Goal: Task Accomplishment & Management: Manage account settings

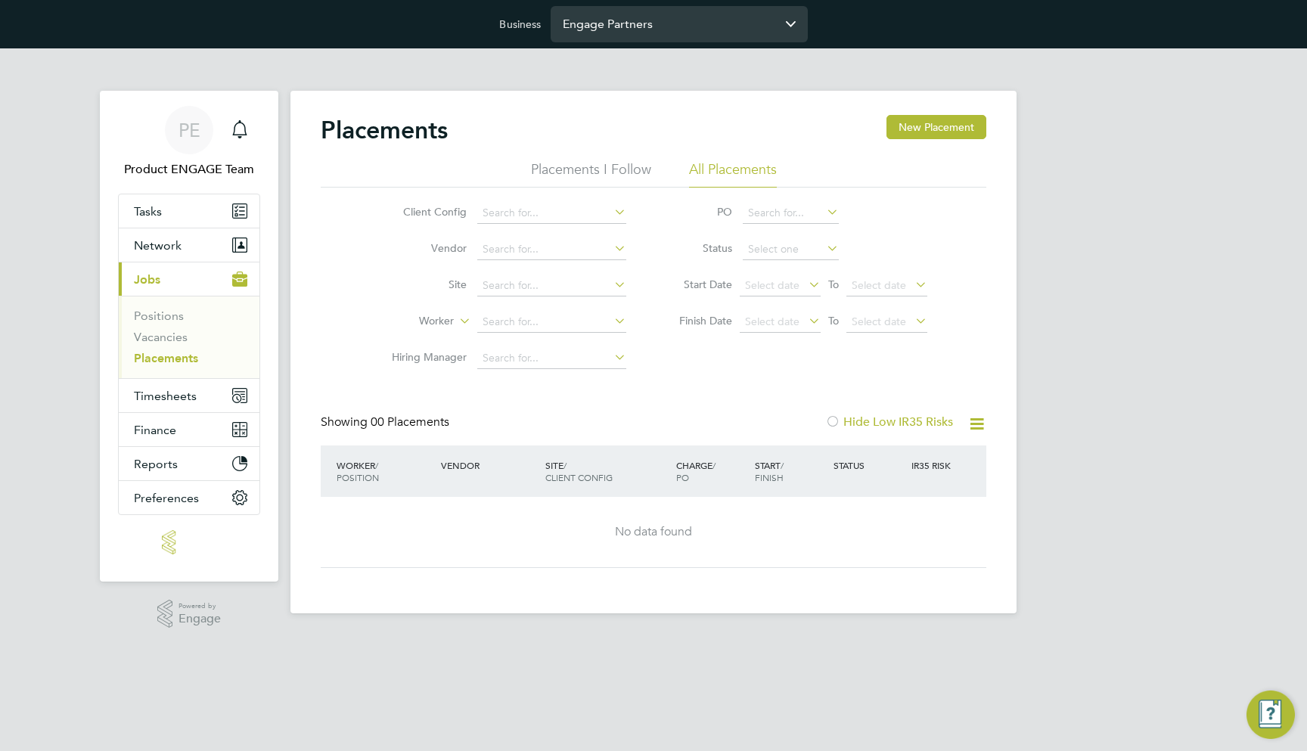
click at [668, 29] on input "Engage Partners" at bounding box center [678, 24] width 257 height 36
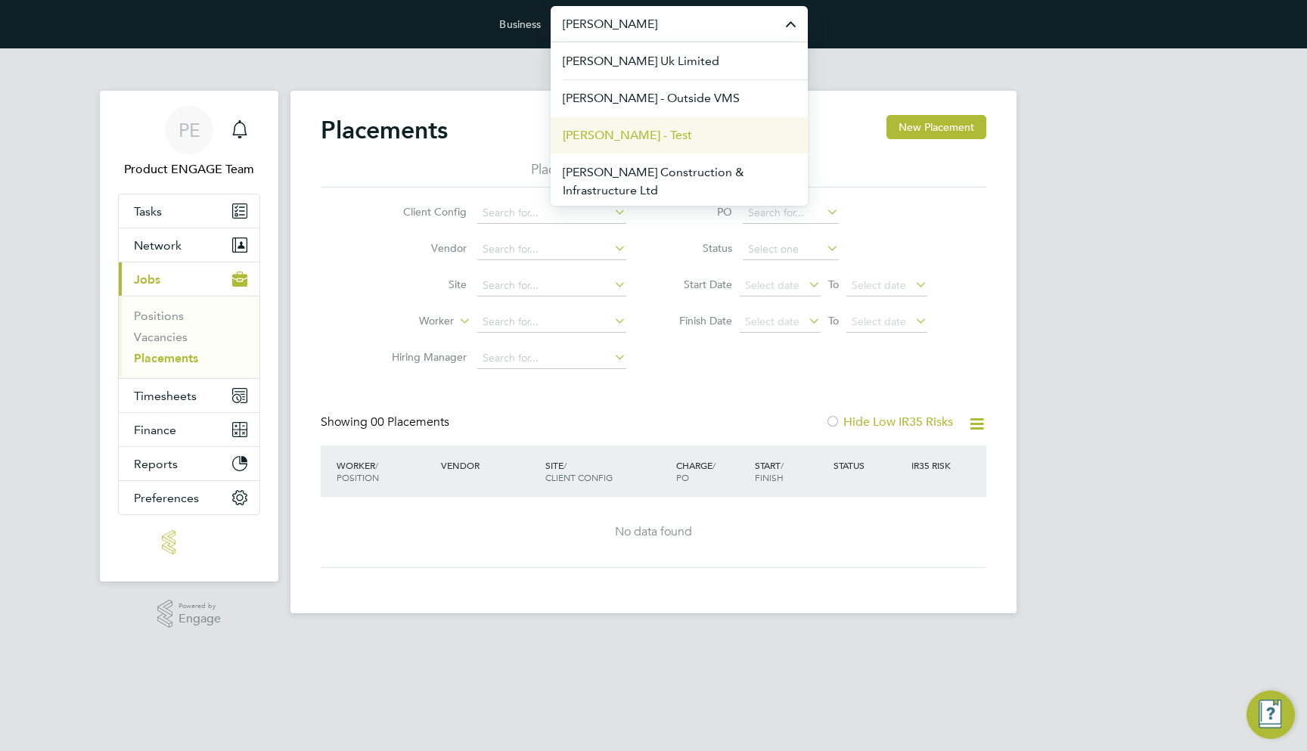
scroll to position [40, 0]
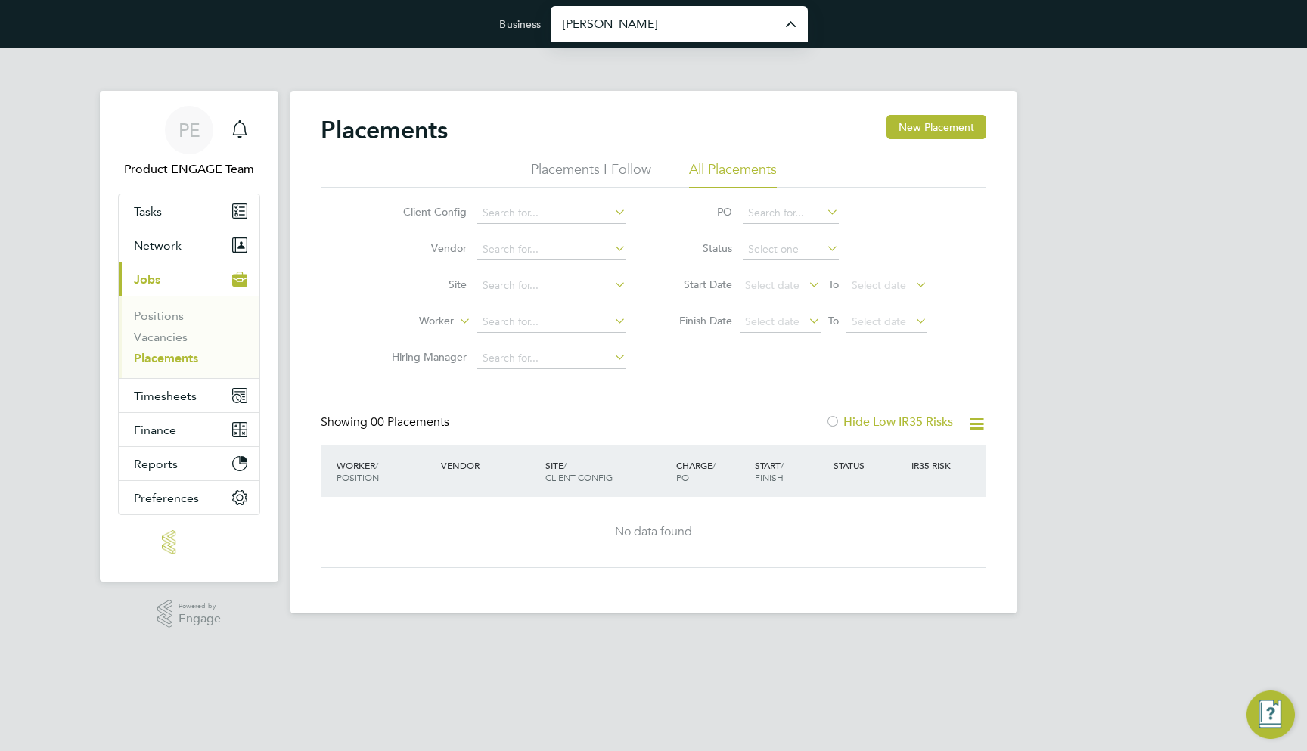
type input "[PERSON_NAME] Construction & Infrastructure Ltd"
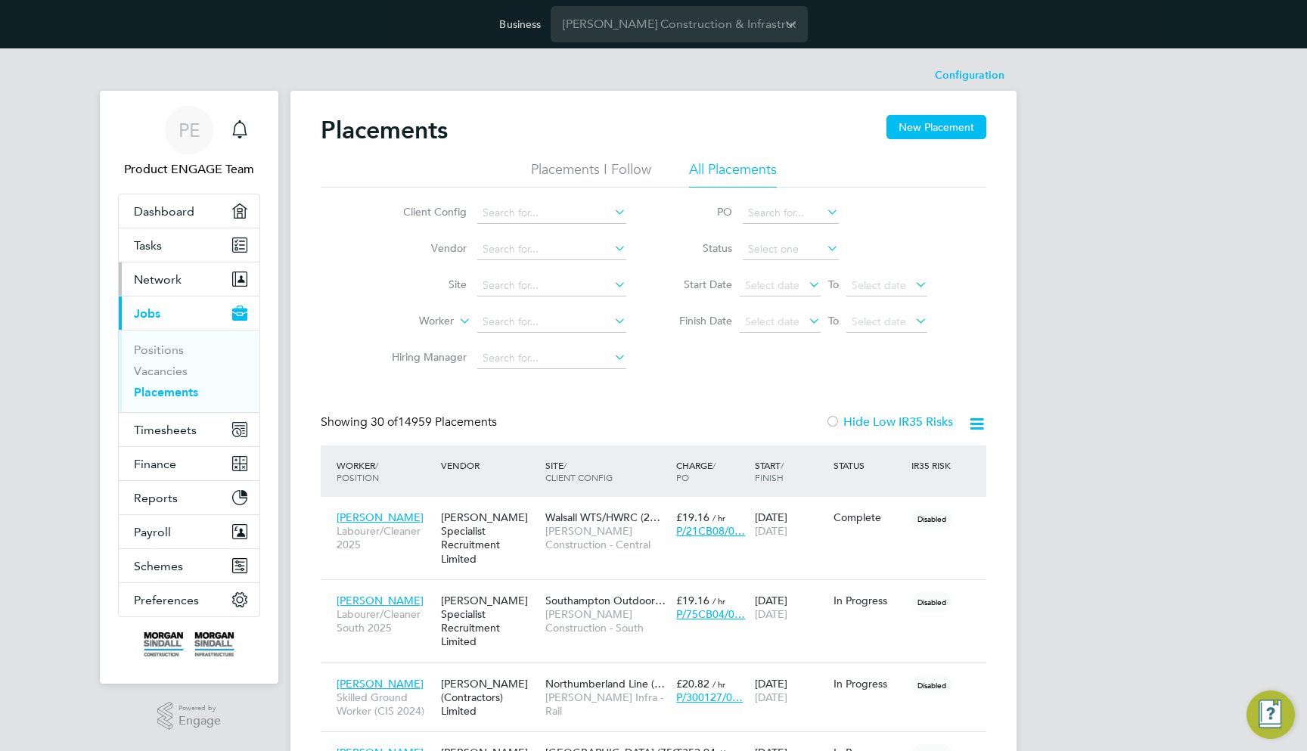
click at [188, 285] on button "Network" at bounding box center [189, 278] width 141 height 33
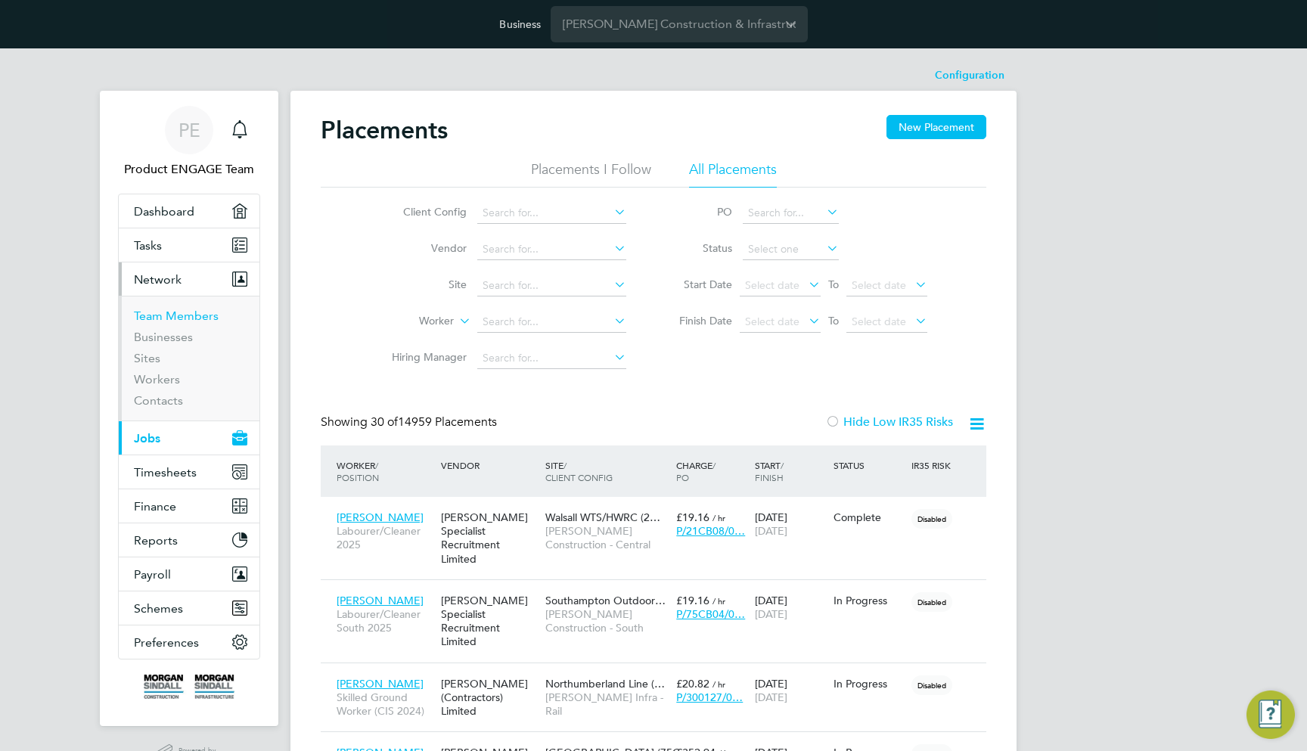
click at [186, 315] on link "Team Members" at bounding box center [176, 315] width 85 height 14
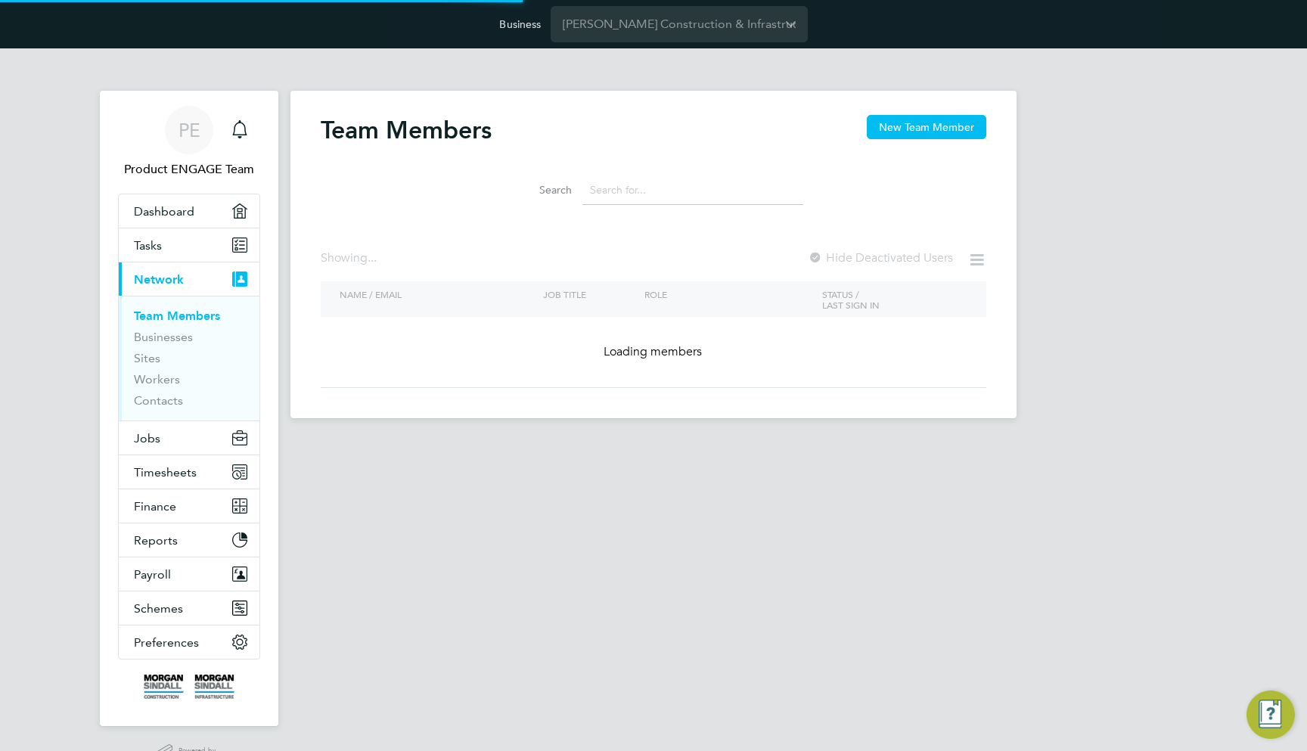
click at [615, 197] on input at bounding box center [692, 189] width 221 height 29
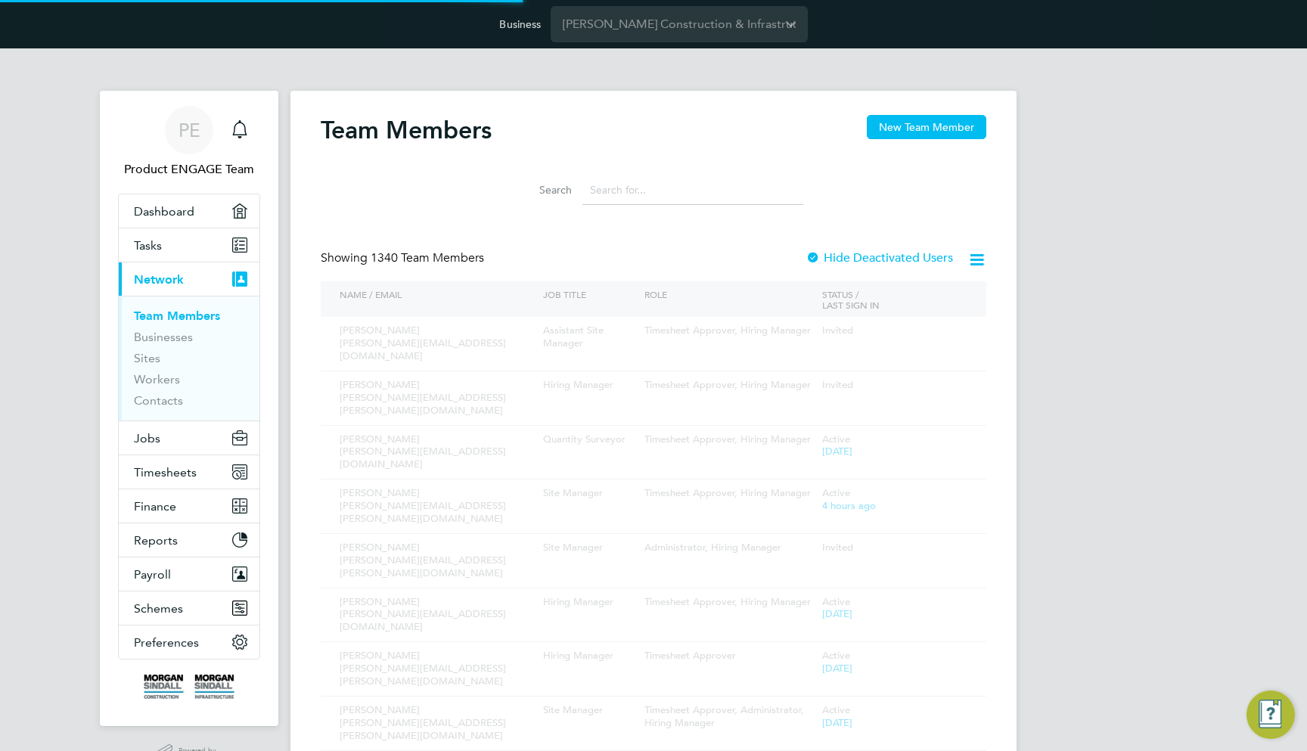
paste input "[PERSON_NAME][EMAIL_ADDRESS][PERSON_NAME][DOMAIN_NAME]"
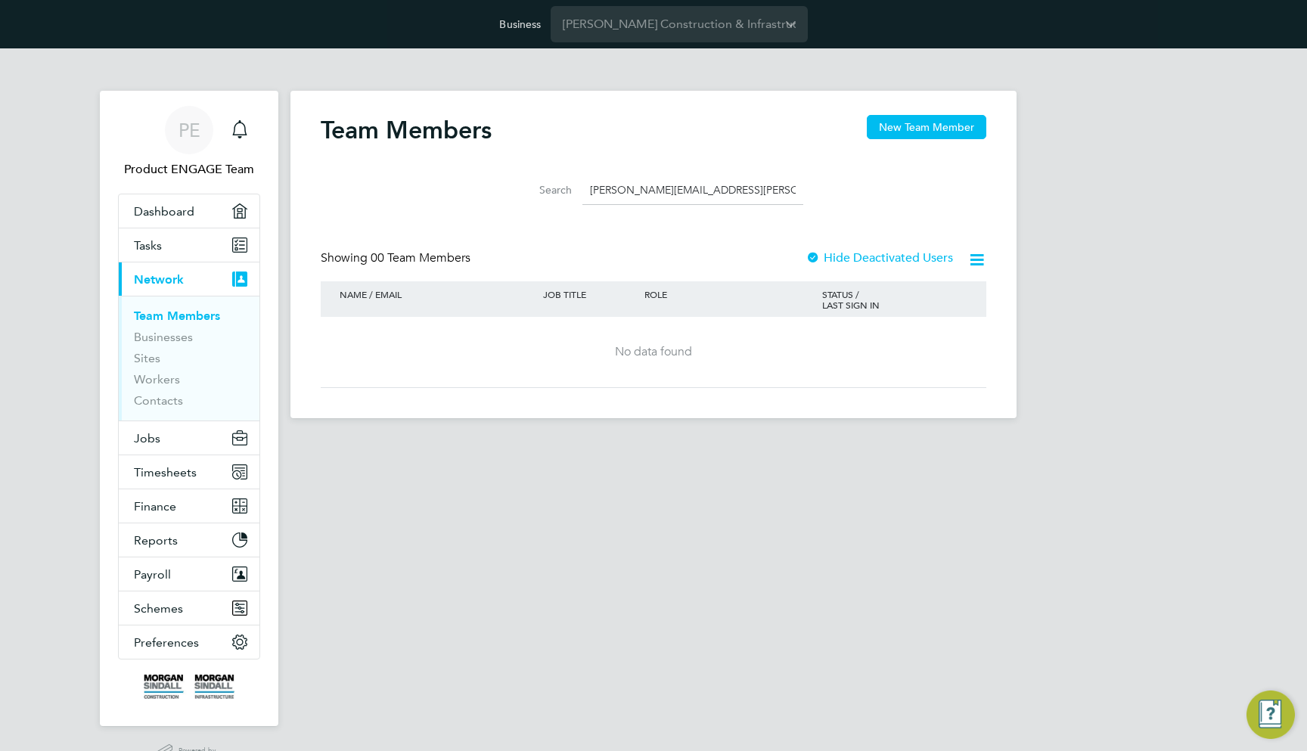
type input "steven.mcintyre@"
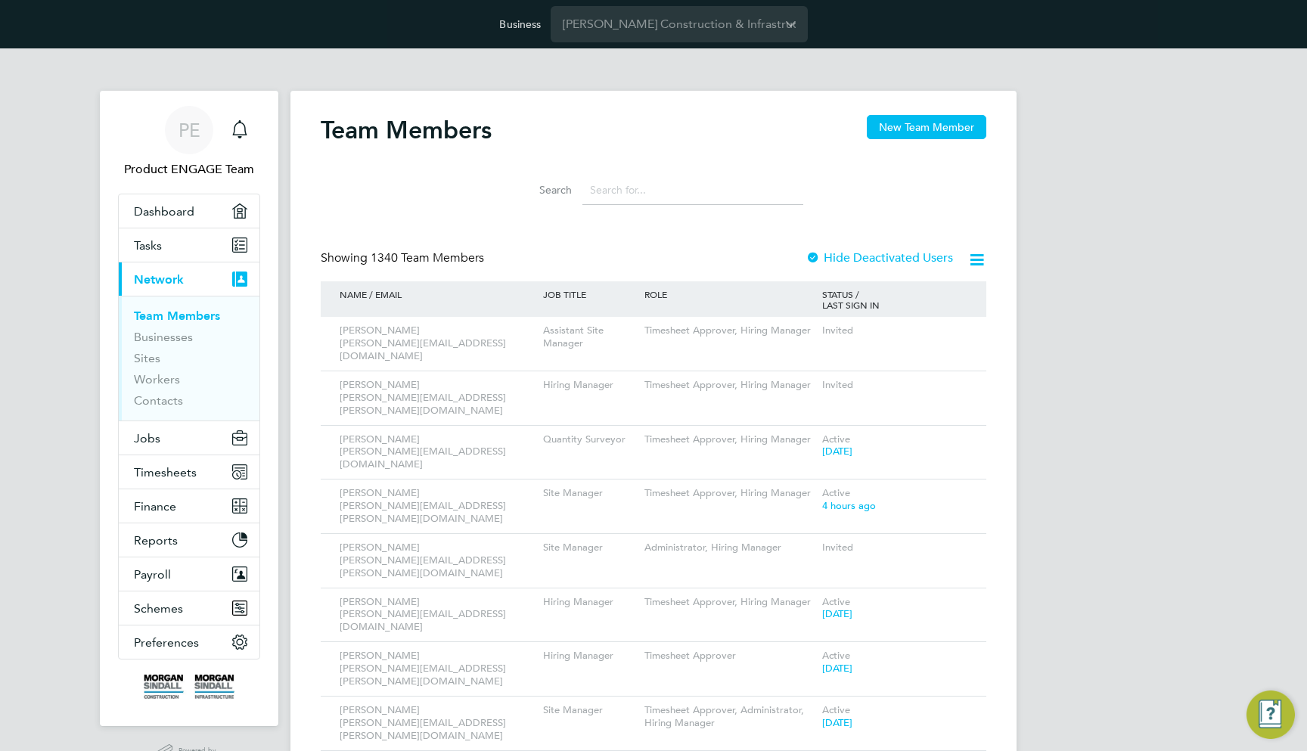
paste input "[PERSON_NAME][EMAIL_ADDRESS][PERSON_NAME][DOMAIN_NAME]"
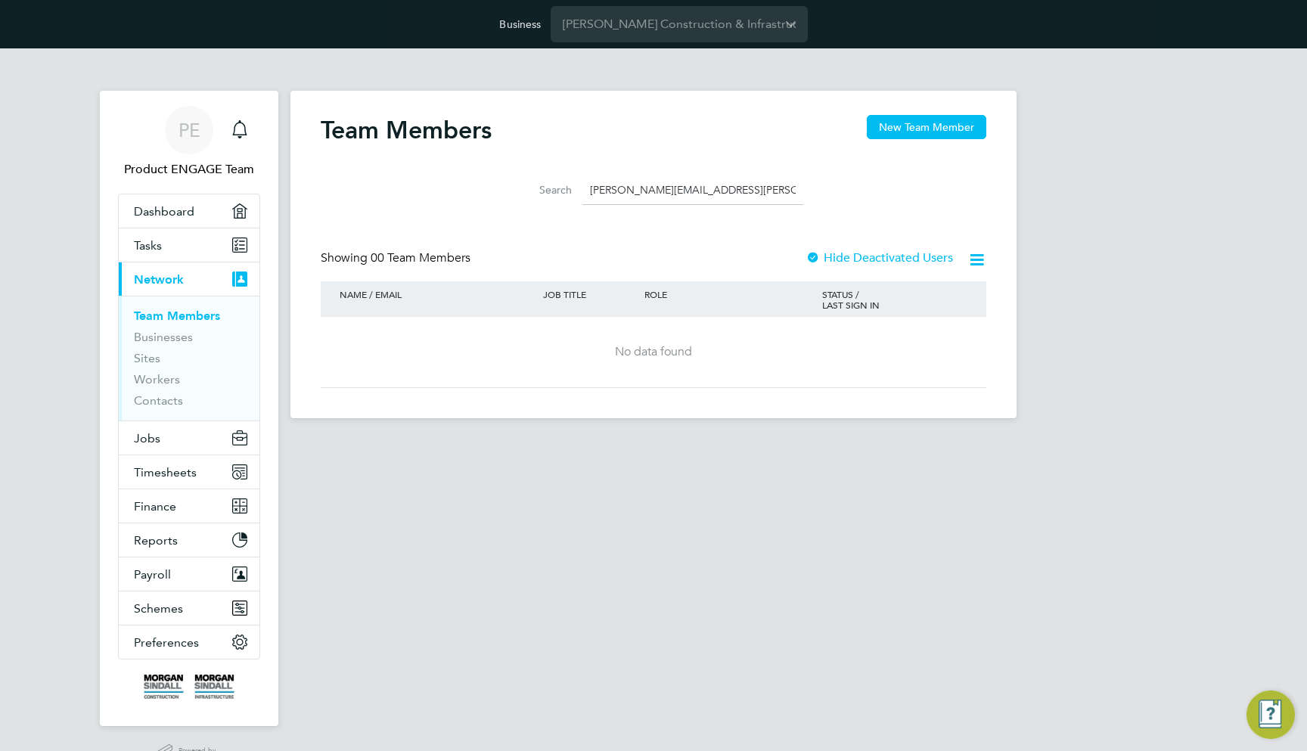
click at [624, 190] on input "[PERSON_NAME][EMAIL_ADDRESS][PERSON_NAME][DOMAIN_NAME]" at bounding box center [692, 189] width 221 height 29
type input "steven mcintyre"
click at [742, 221] on div "Team Members New Team Member Search steven mcintyre Showing 00 Team Members Hid…" at bounding box center [653, 251] width 665 height 273
click at [606, 45] on div "Business Morgan Sindall Construction & Infrastructure Ltd" at bounding box center [653, 24] width 1307 height 48
click at [596, 26] on input "Morgan Sindall Construction & Infrastructure Ltd" at bounding box center [678, 24] width 257 height 36
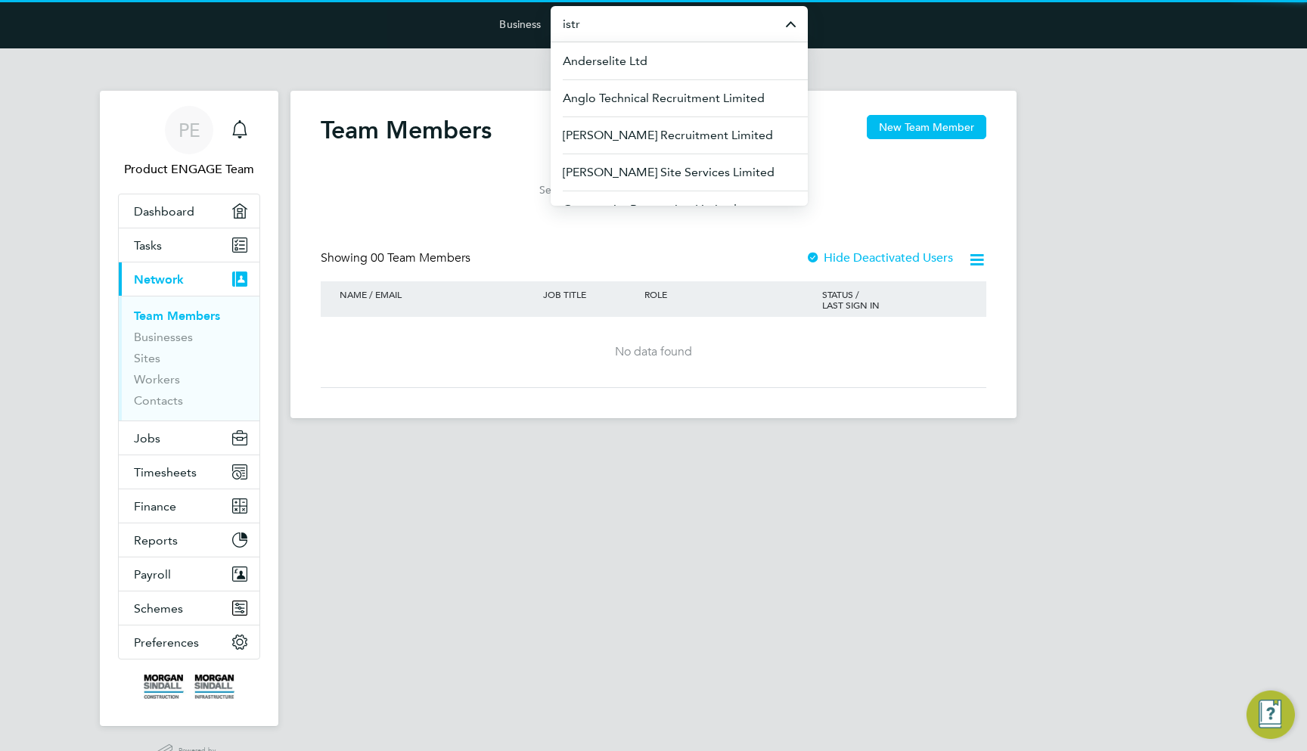
type input "istry"
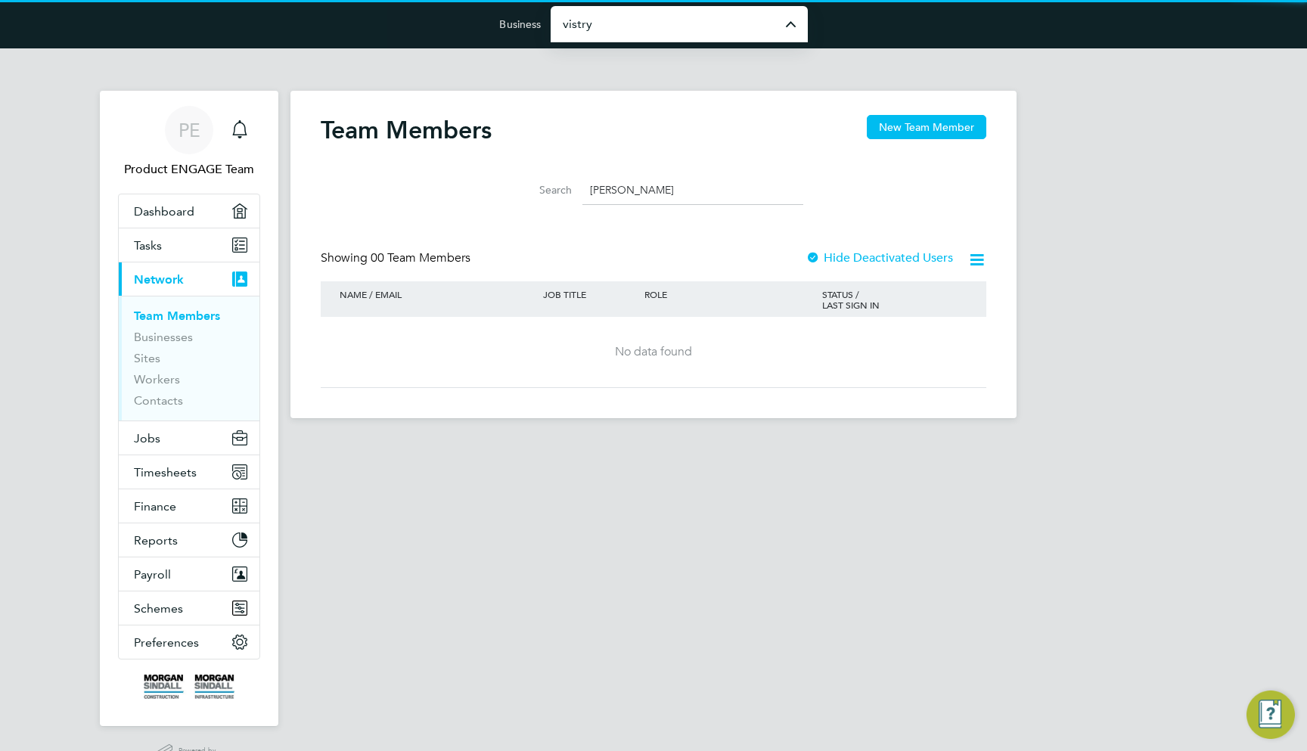
type input "Vistry Group Plc"
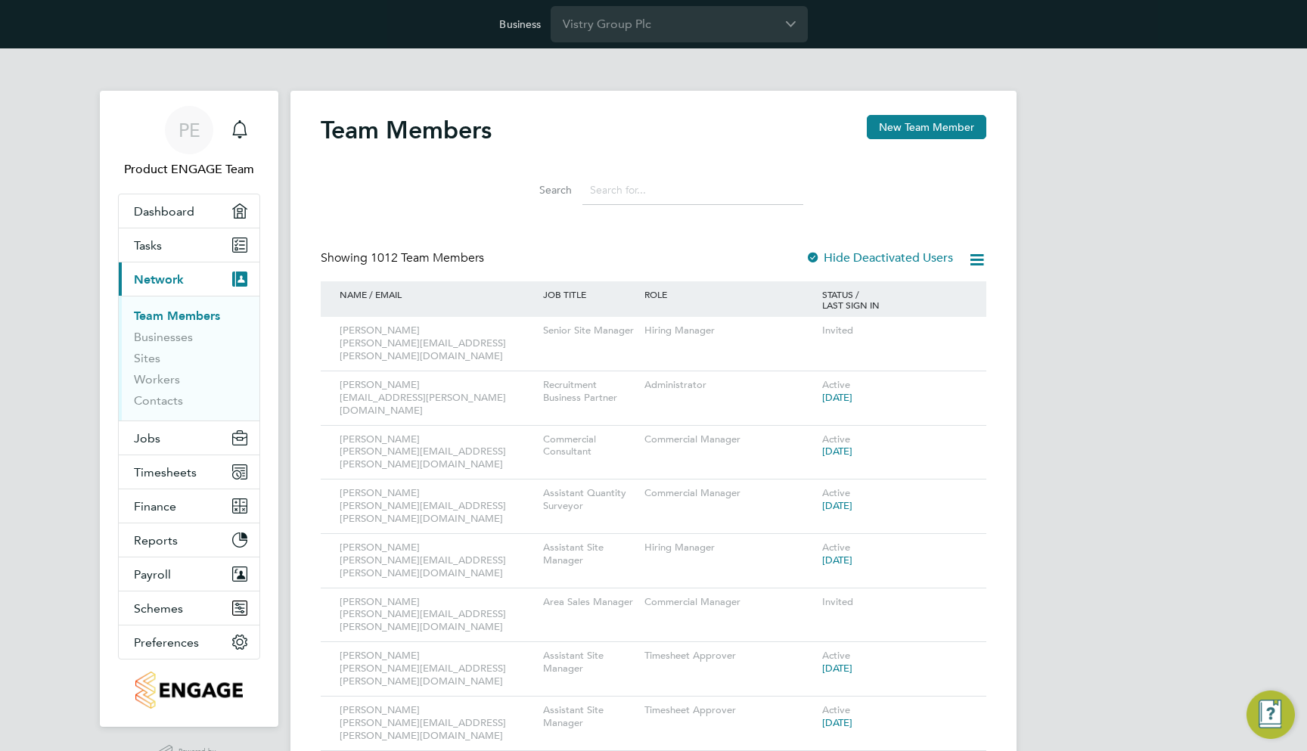
click at [608, 193] on input at bounding box center [692, 189] width 221 height 29
paste input "[PERSON_NAME][EMAIL_ADDRESS][PERSON_NAME][DOMAIN_NAME]"
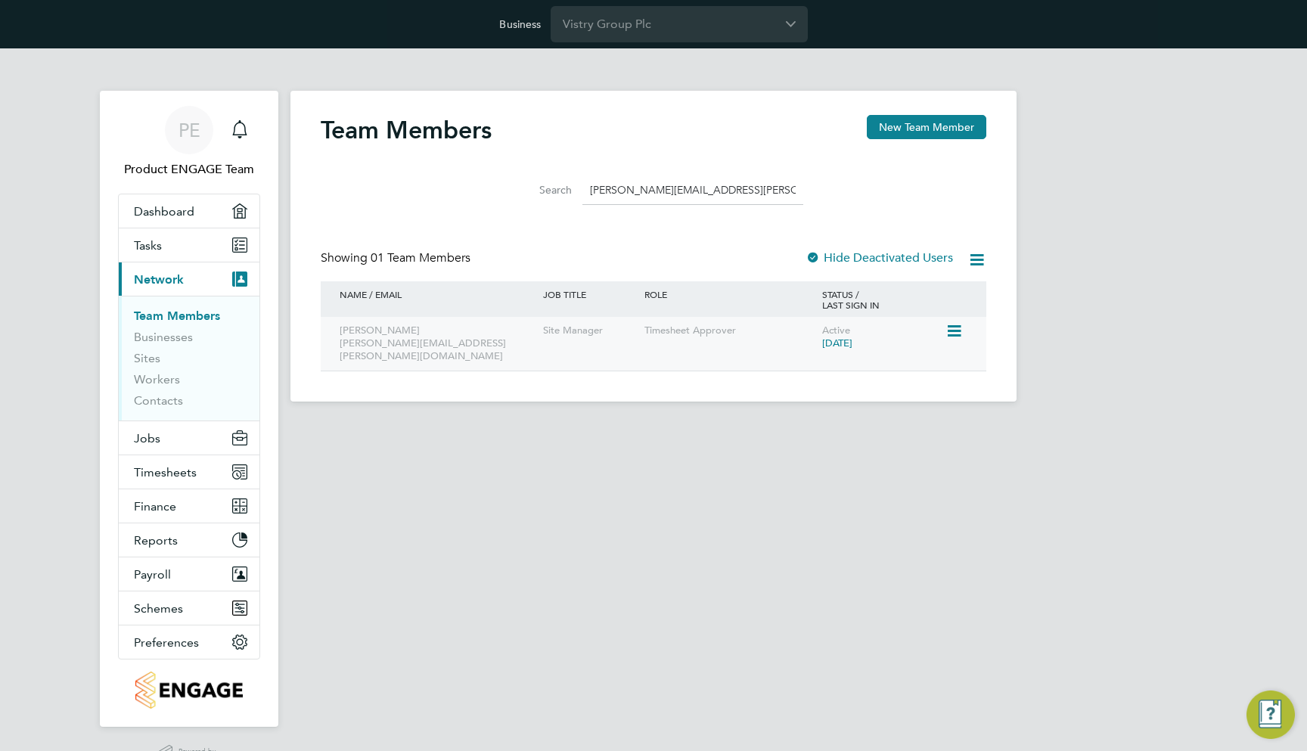
drag, startPoint x: 608, startPoint y: 193, endPoint x: 953, endPoint y: 330, distance: 371.9
click at [953, 330] on div "Team Members New Team Member Search [PERSON_NAME][EMAIL_ADDRESS][PERSON_NAME][D…" at bounding box center [653, 243] width 665 height 256
click at [952, 331] on icon at bounding box center [952, 331] width 15 height 18
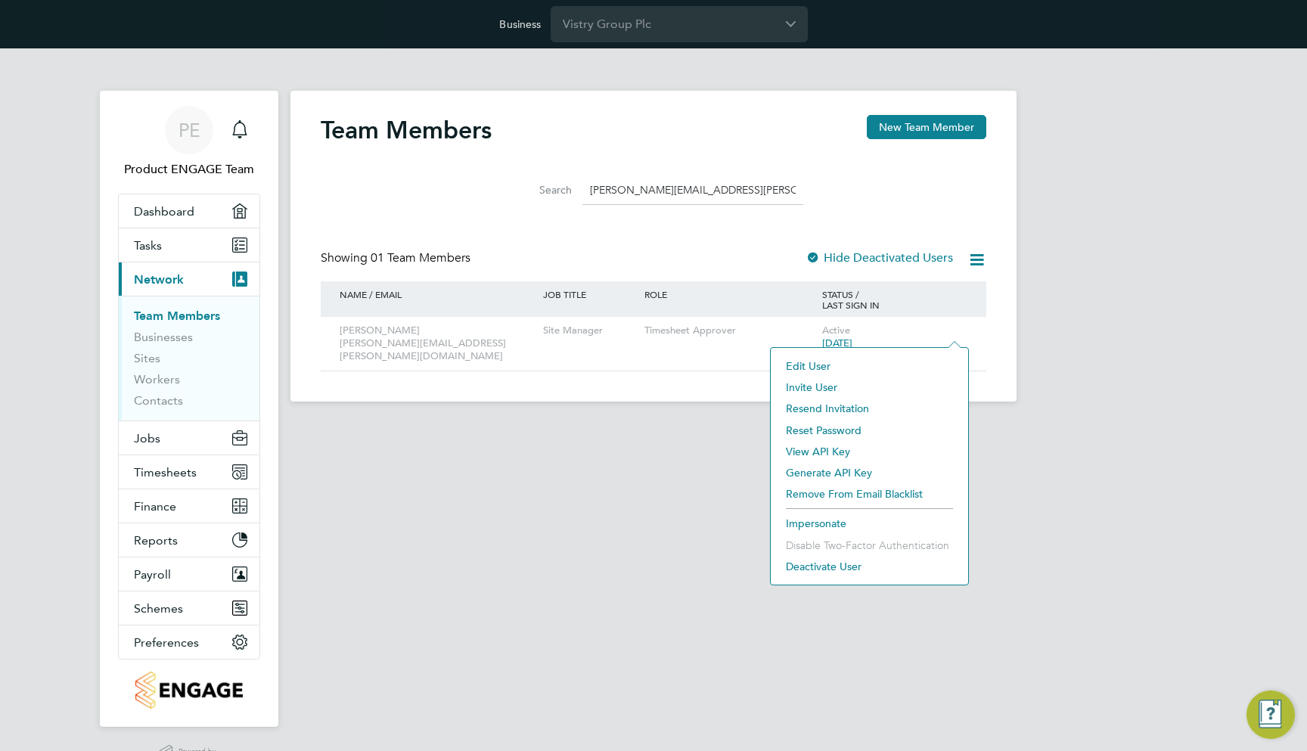
click at [827, 519] on li "Impersonate" at bounding box center [869, 523] width 182 height 21
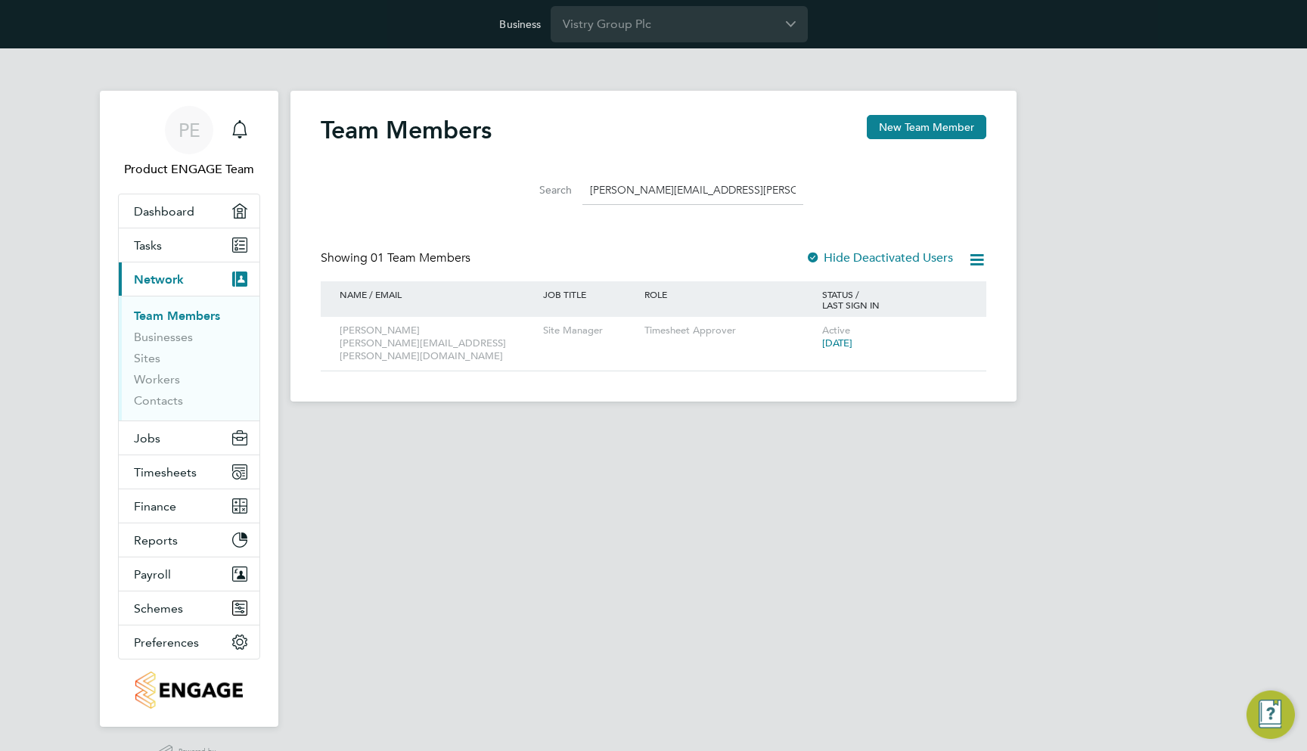
click at [612, 188] on input "[PERSON_NAME][EMAIL_ADDRESS][PERSON_NAME][DOMAIN_NAME]" at bounding box center [692, 189] width 221 height 29
paste input "[PERSON_NAME].[PERSON_NAME]"
type input "[PERSON_NAME][EMAIL_ADDRESS][PERSON_NAME][DOMAIN_NAME]"
click at [956, 332] on icon at bounding box center [952, 331] width 15 height 18
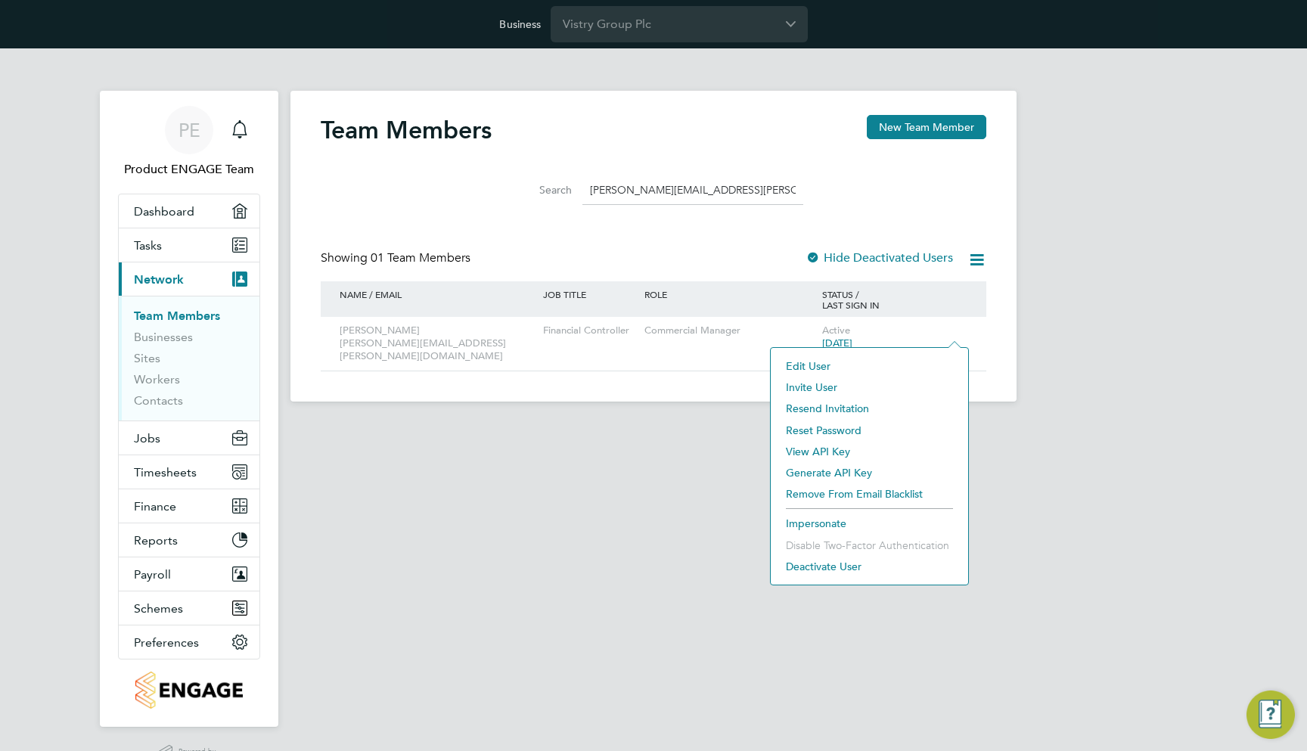
click at [834, 522] on li "Impersonate" at bounding box center [869, 523] width 182 height 21
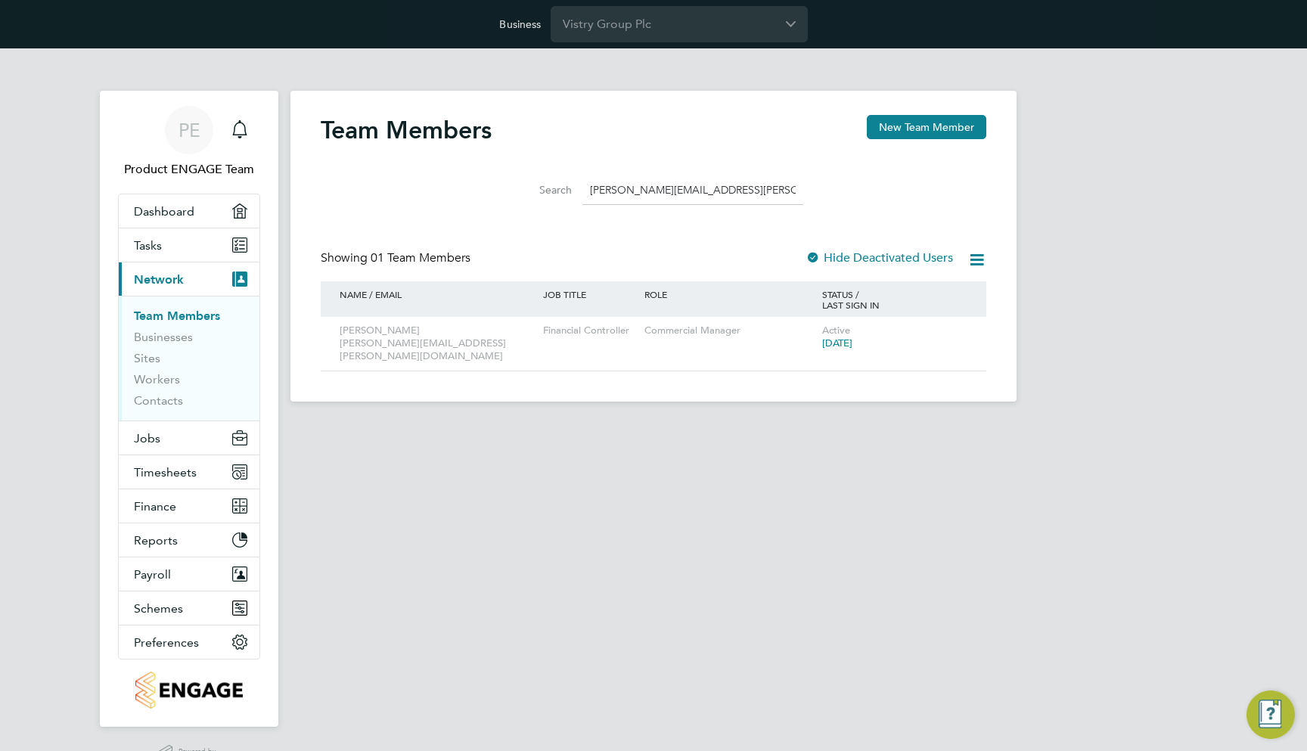
click at [566, 426] on html "Business Vistry Group Plc PE Product ENGAGE Team Notifications Applications: Da…" at bounding box center [653, 213] width 1307 height 426
click at [751, 426] on html "Business Vistry Group Plc PE Product ENGAGE Team Notifications Applications: Da…" at bounding box center [653, 213] width 1307 height 426
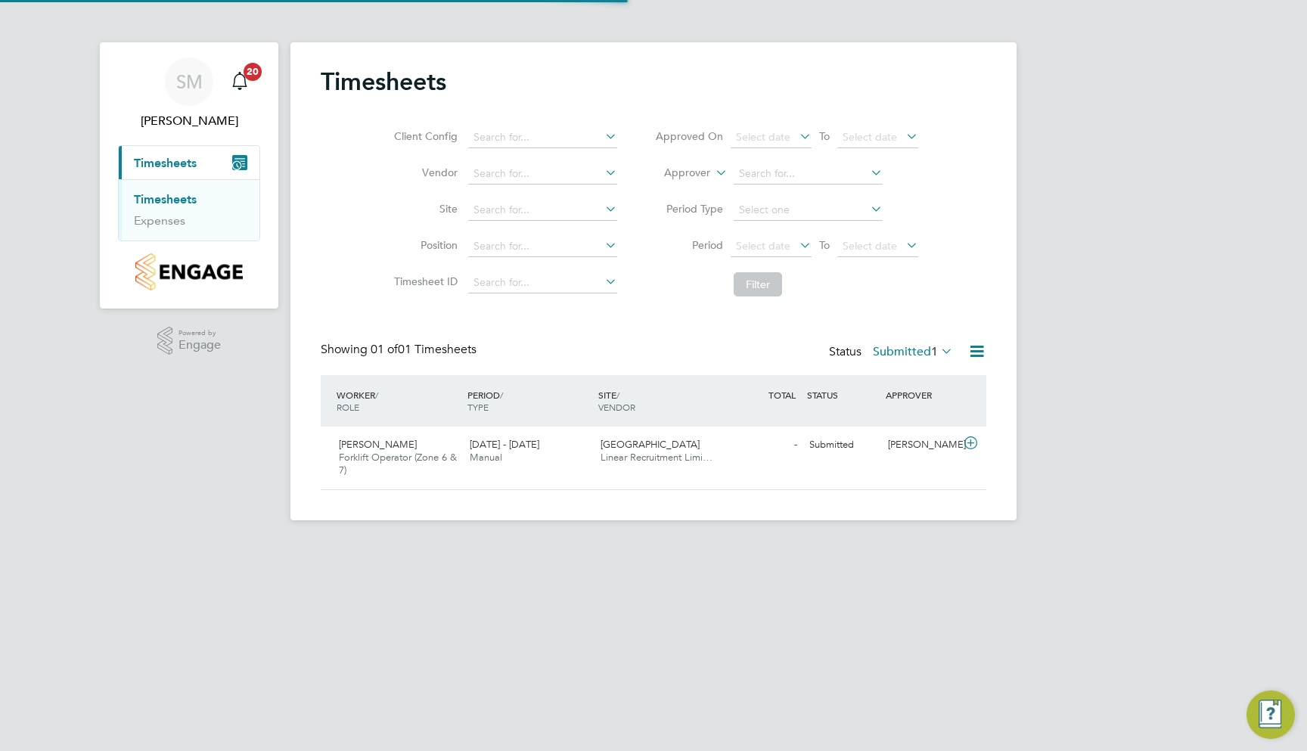
scroll to position [37, 132]
